Goal: Task Accomplishment & Management: Complete application form

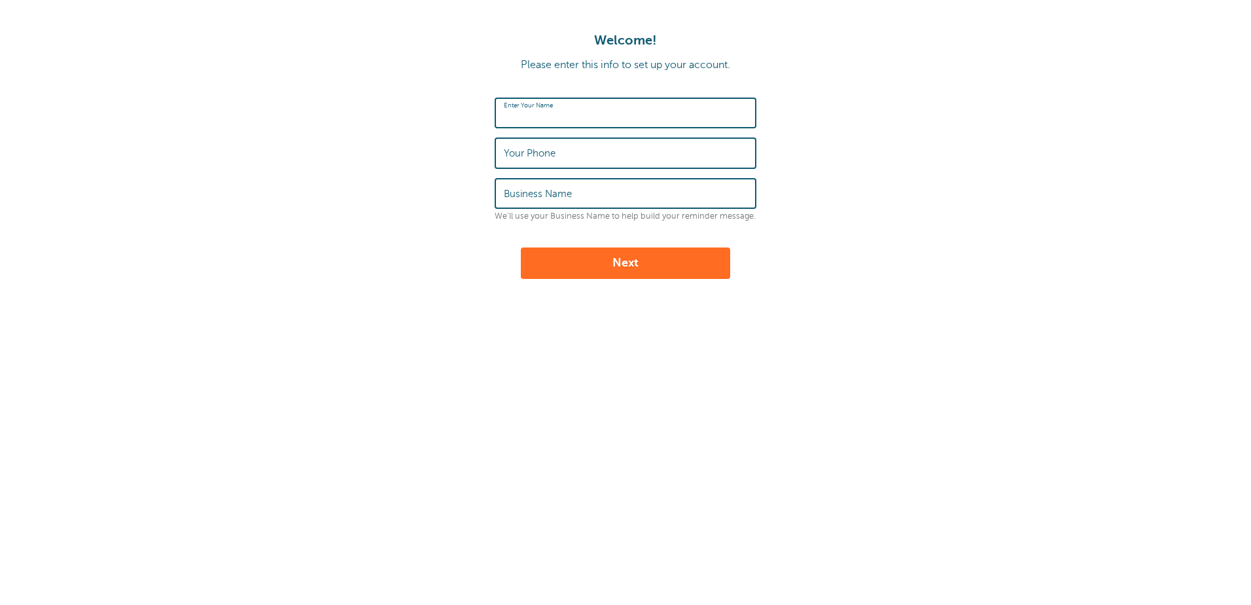
click at [640, 115] on input "Enter Your Name" at bounding box center [625, 113] width 243 height 28
type input "[PERSON_NAME]"
type input "3017515234"
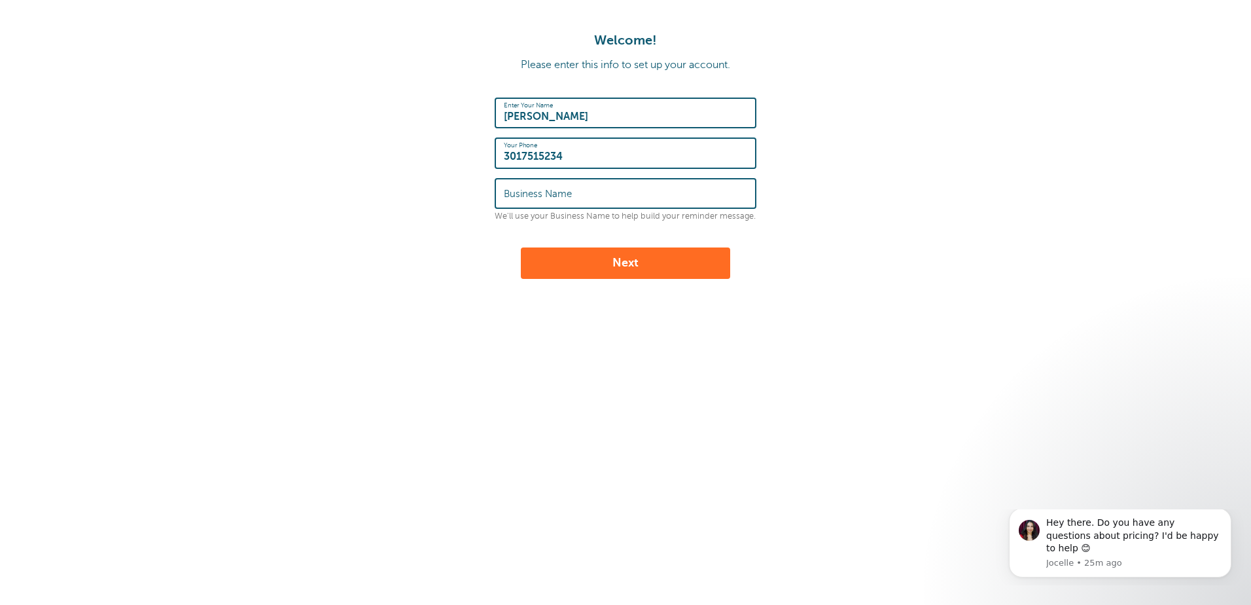
drag, startPoint x: 567, startPoint y: 117, endPoint x: 644, endPoint y: 120, distance: 77.3
click at [650, 117] on input "Teri Hanson Hanson" at bounding box center [625, 113] width 243 height 28
type input "Teri Hanson"
click at [632, 190] on input "Business Name" at bounding box center [625, 193] width 243 height 28
type input "Teri Hanson"
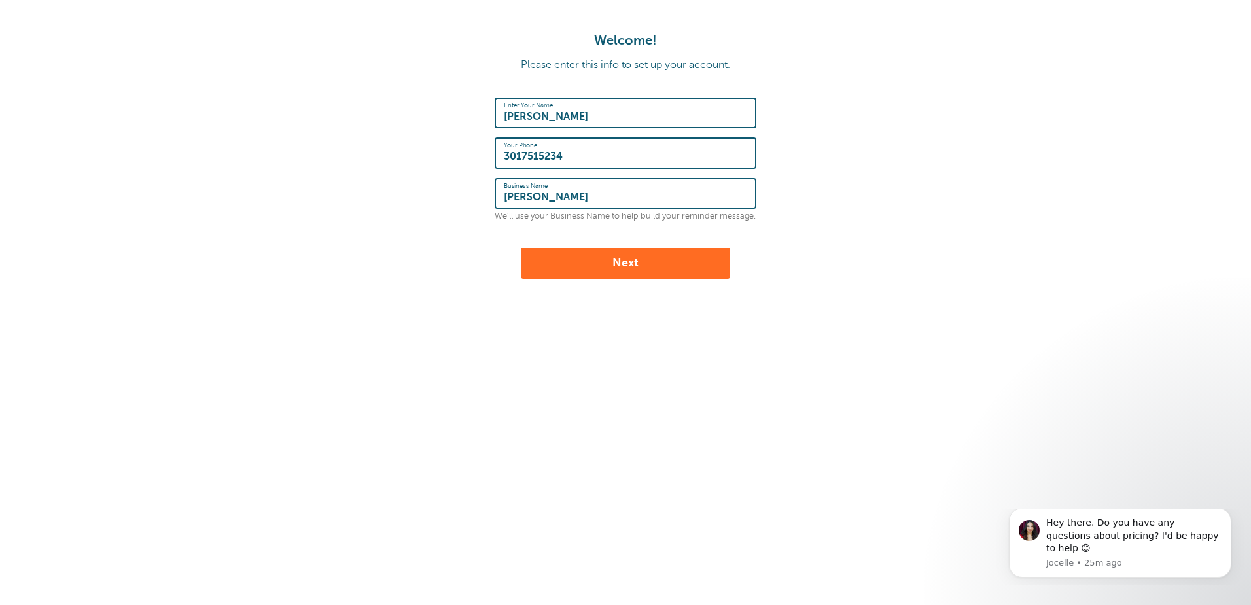
click at [366, 318] on div "Welcome! Please enter this info to set up your account. Enter Your Name Teri Ha…" at bounding box center [625, 218] width 1251 height 436
click at [618, 264] on button "Next" at bounding box center [625, 262] width 209 height 31
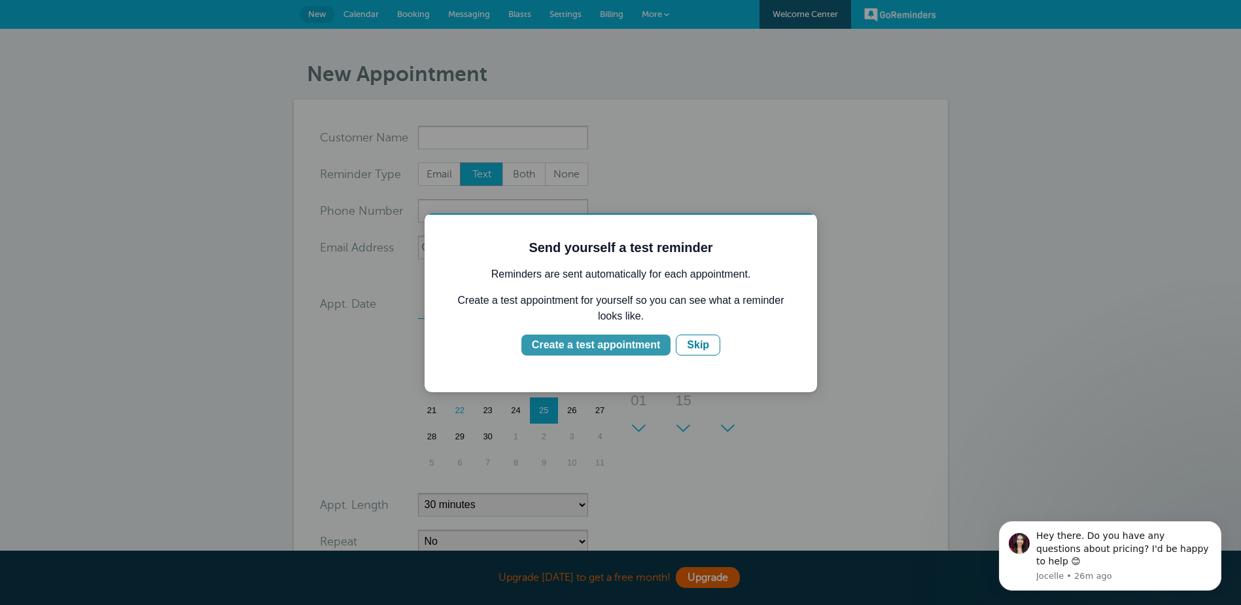
click at [584, 344] on div "Create a test appointment" at bounding box center [596, 345] width 128 height 16
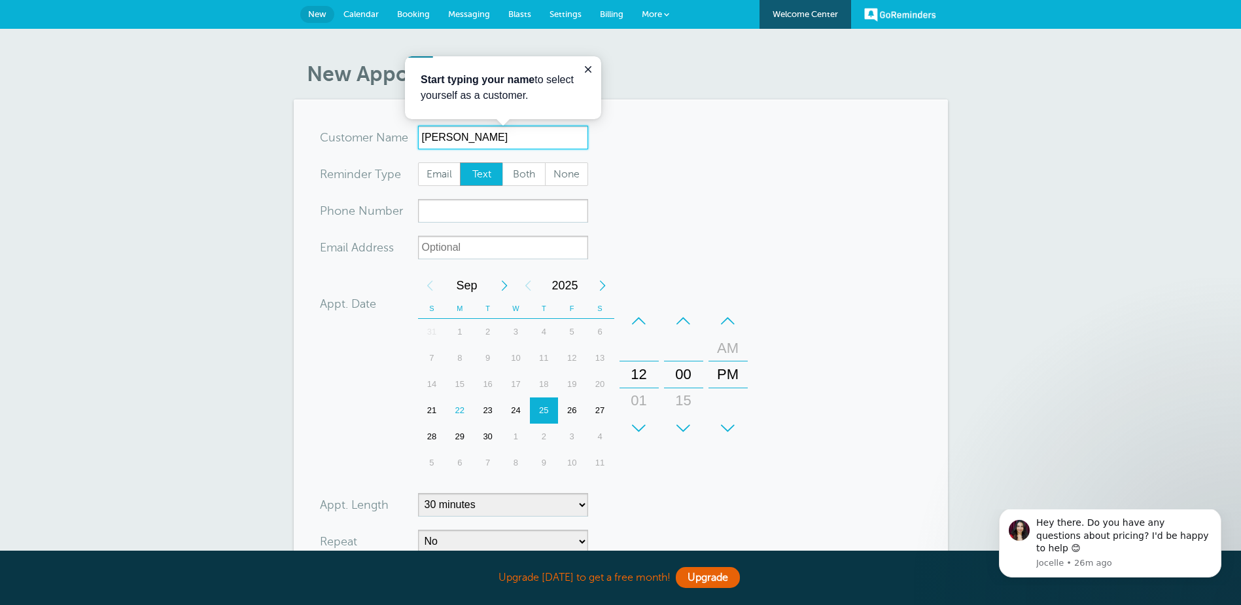
type input "[PERSON_NAME]"
click at [734, 145] on form "You are creating a new customer. To use an existing customer select one from th…" at bounding box center [621, 394] width 602 height 537
click at [448, 173] on span "Email" at bounding box center [440, 174] width 42 height 22
click at [418, 162] on input "Email" at bounding box center [417, 162] width 1 height 1
radio input "true"
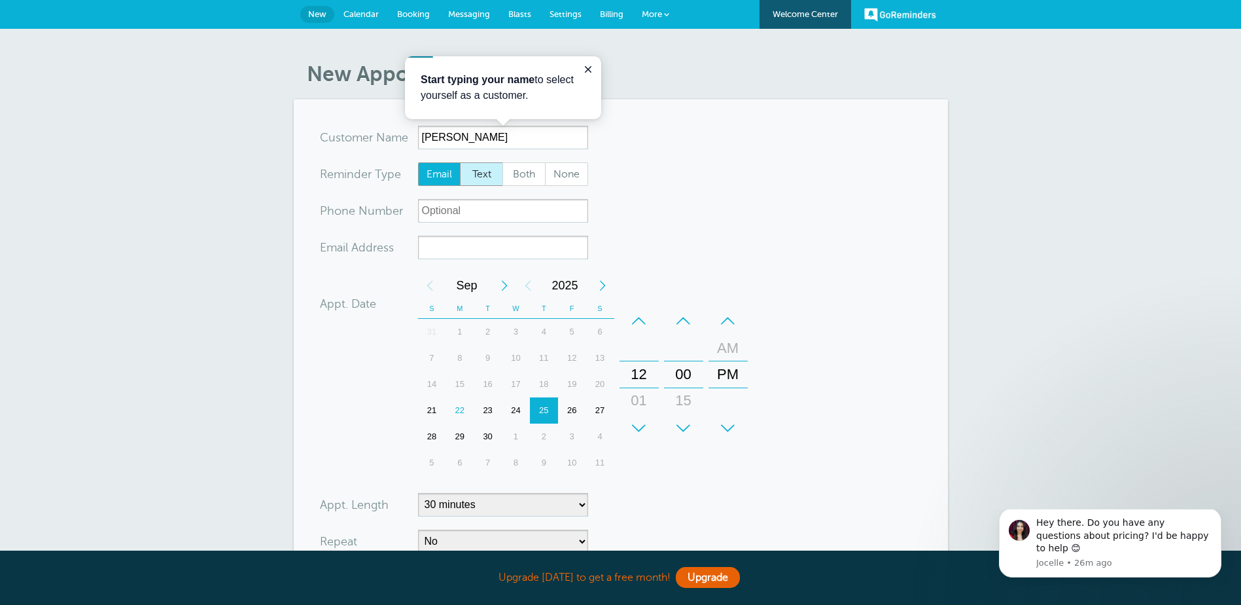
click at [476, 178] on span "Text" at bounding box center [482, 174] width 42 height 22
click at [460, 162] on input "Text" at bounding box center [459, 162] width 1 height 1
radio input "true"
drag, startPoint x: 474, startPoint y: 215, endPoint x: 494, endPoint y: 211, distance: 19.9
click at [474, 214] on input "xxx-no-autofill" at bounding box center [503, 211] width 170 height 24
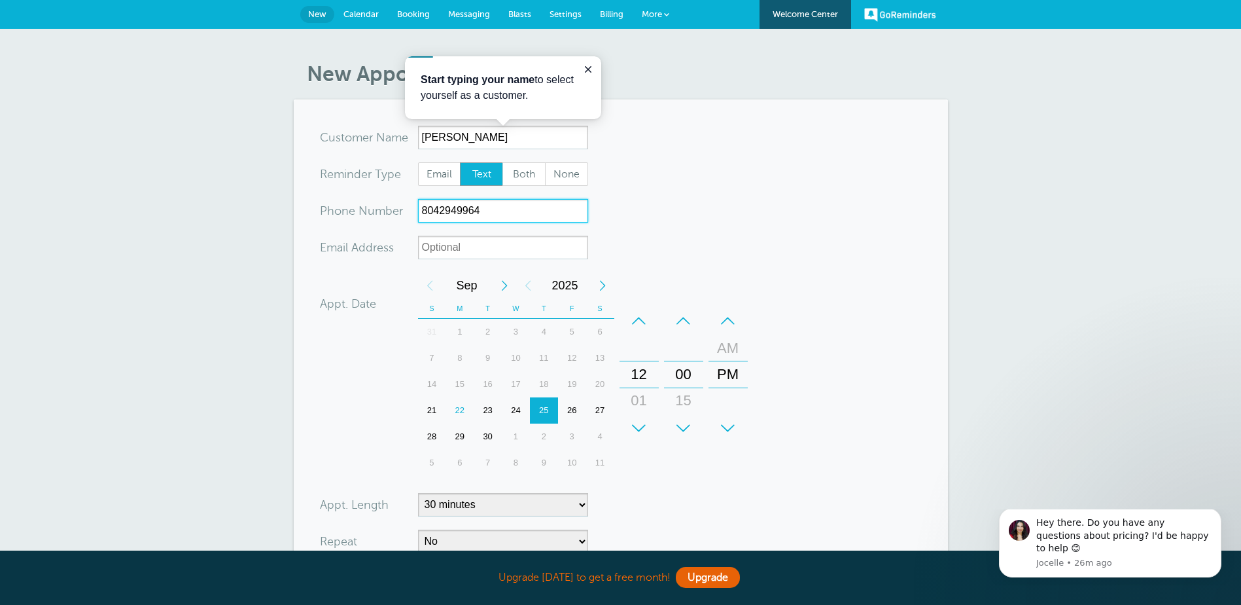
type input "8042949964"
click at [552, 240] on input "xx-no-autofill" at bounding box center [503, 248] width 170 height 24
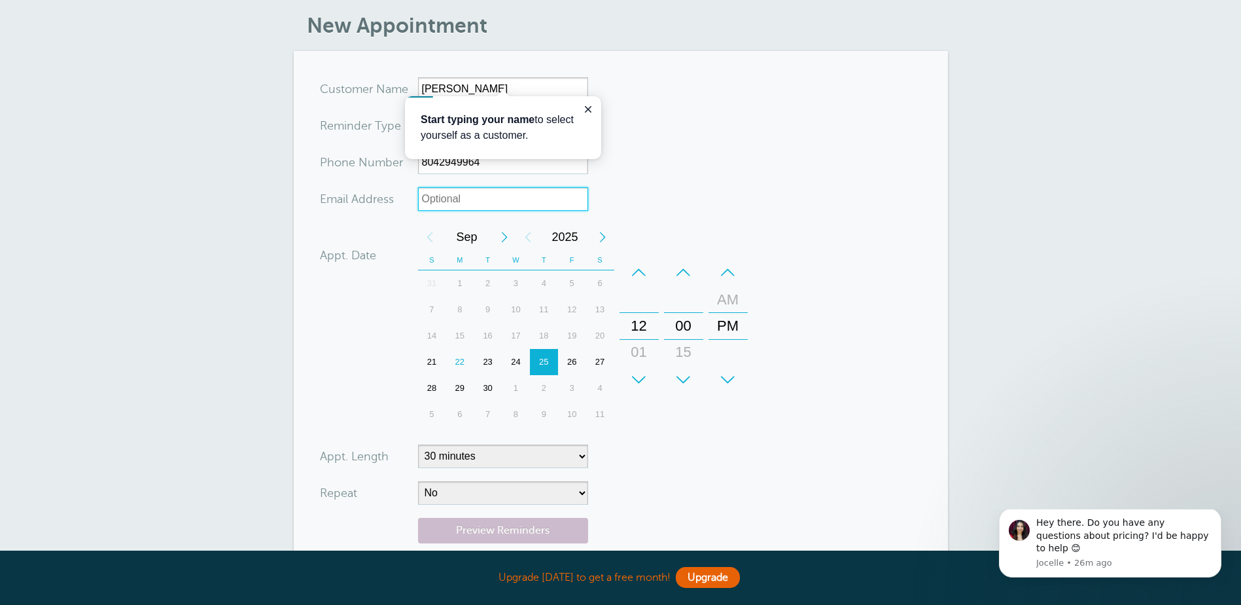
scroll to position [44, 0]
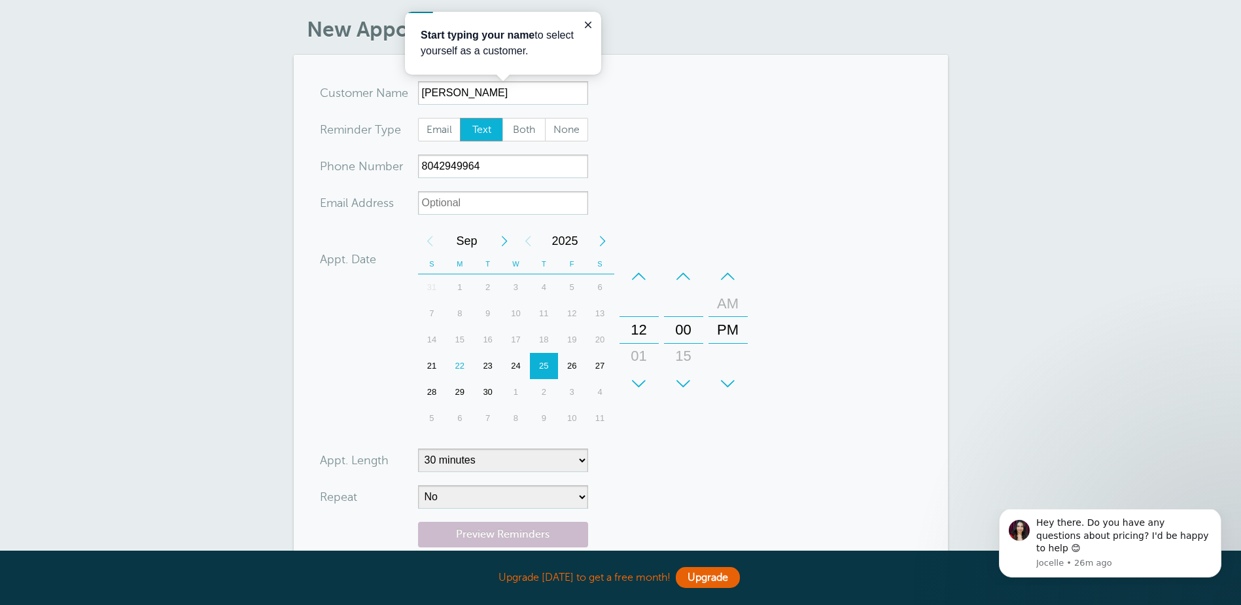
drag, startPoint x: 851, startPoint y: 579, endPoint x: 785, endPoint y: 604, distance: 70.6
click at [850, 579] on div "Upgrade [DATE] to get a free month! Upgrade" at bounding box center [621, 577] width 654 height 28
click at [558, 497] on select "No Daily Weekly Every 2 weeks Every 3 weeks Every 4 weeks Monthly Every 5 weeks…" at bounding box center [503, 497] width 170 height 24
click at [747, 482] on form "You are creating a new customer. To use an existing customer select one from th…" at bounding box center [621, 349] width 602 height 537
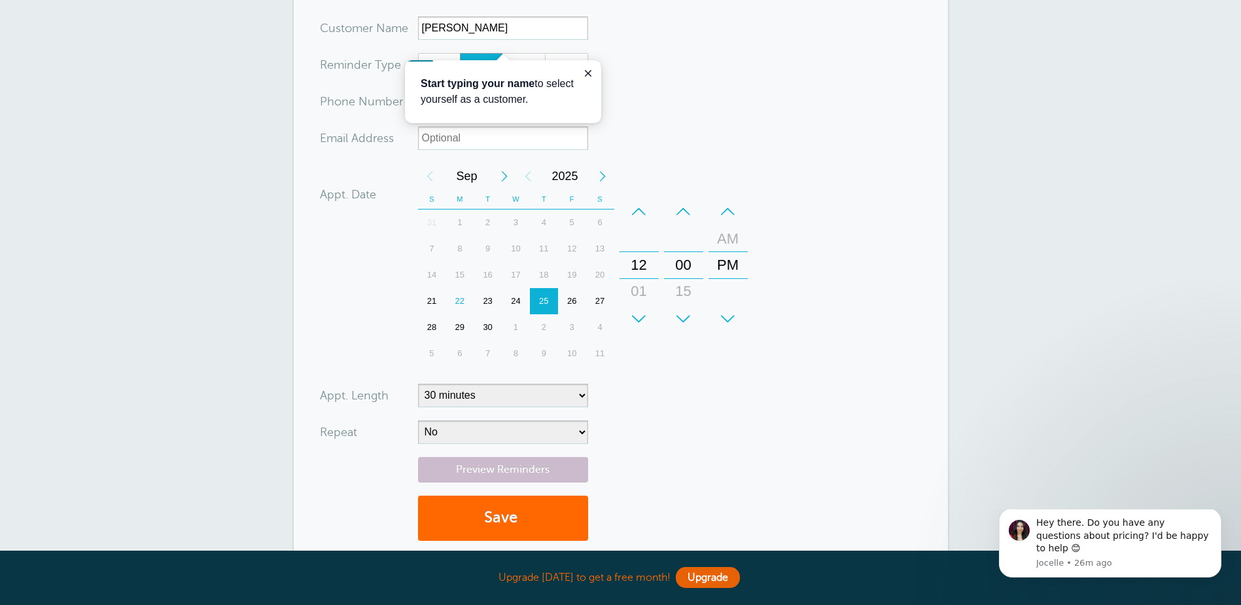
scroll to position [110, 0]
click at [461, 298] on div "22" at bounding box center [460, 300] width 28 height 26
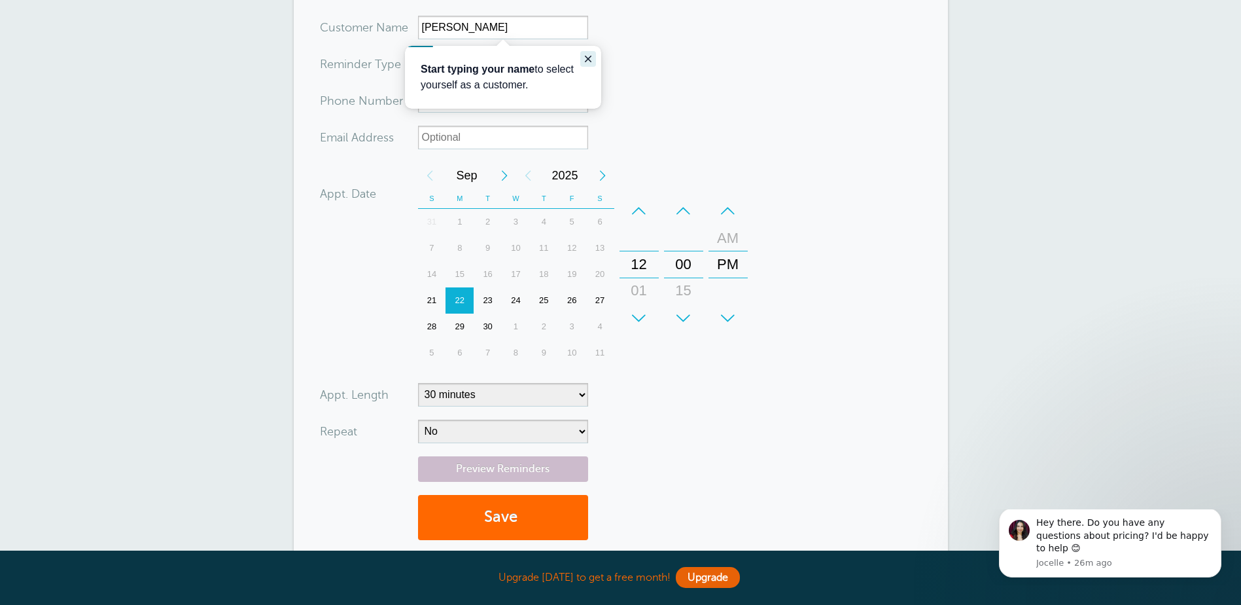
click at [593, 58] on icon "Close guide" at bounding box center [588, 59] width 10 height 10
click at [547, 144] on input "xx-no-autofill" at bounding box center [503, 138] width 170 height 24
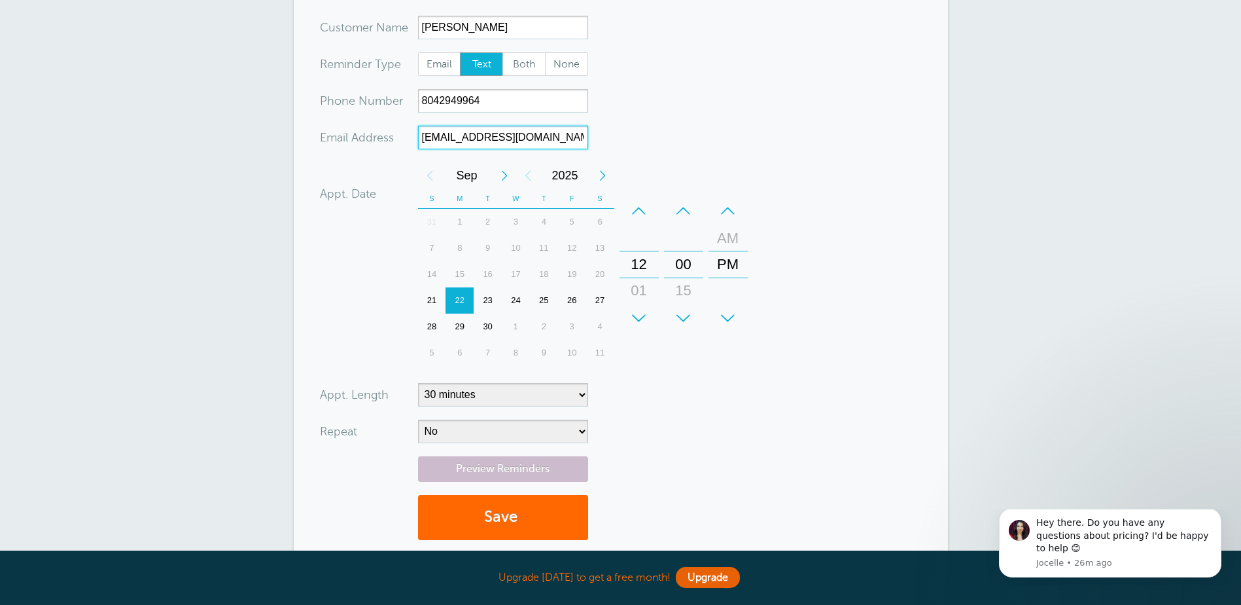
type input "[EMAIL_ADDRESS][DOMAIN_NAME]"
click at [336, 272] on div "Appt. Date [DATE] 12:00 Calendar Time + – Month January February March April Ma…" at bounding box center [536, 265] width 433 height 207
click at [635, 289] on div "01" at bounding box center [639, 290] width 31 height 26
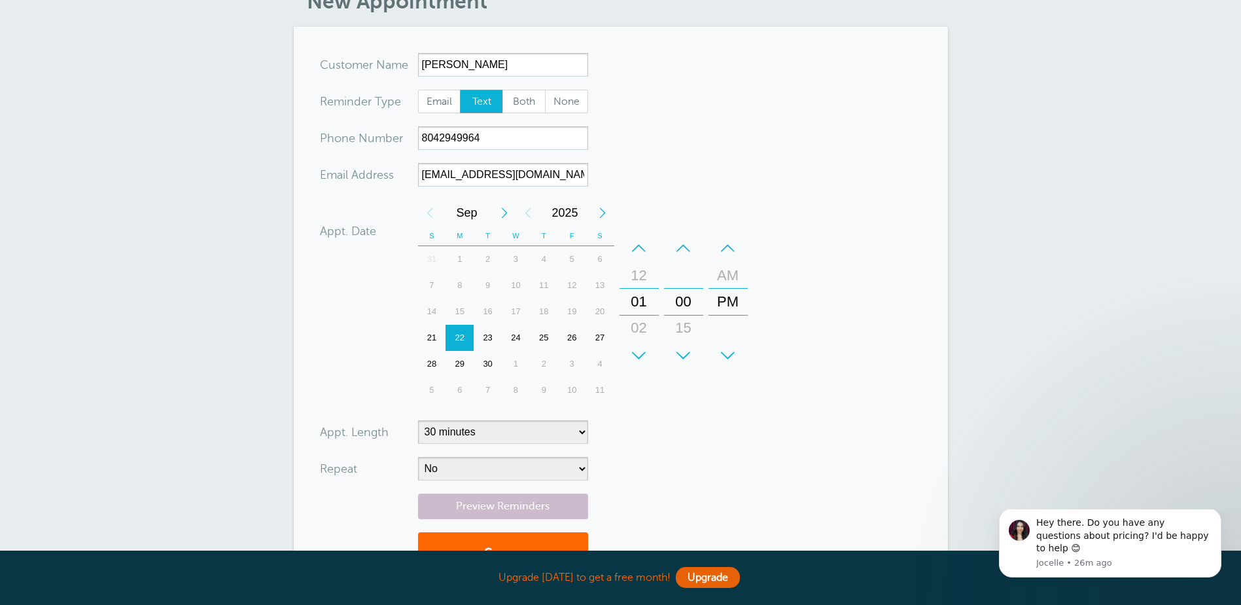
scroll to position [0, 0]
